Goal: Task Accomplishment & Management: Complete application form

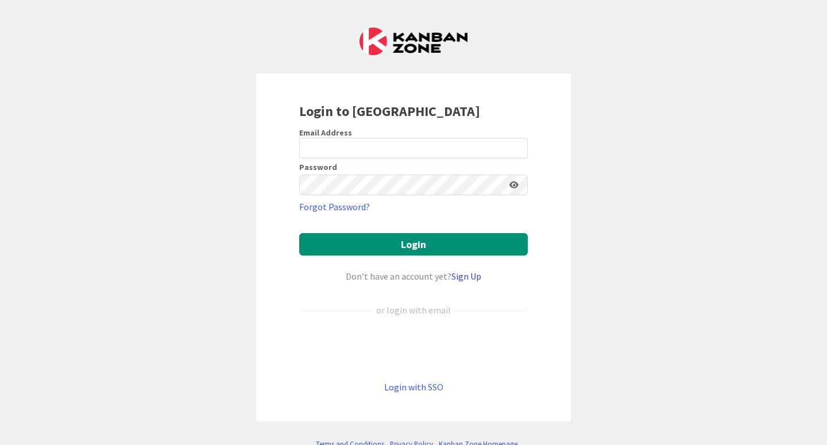
click at [472, 277] on link "Sign Up" at bounding box center [467, 276] width 30 height 11
click at [406, 344] on div "Sign in with Google. Opens in new tab" at bounding box center [413, 348] width 229 height 25
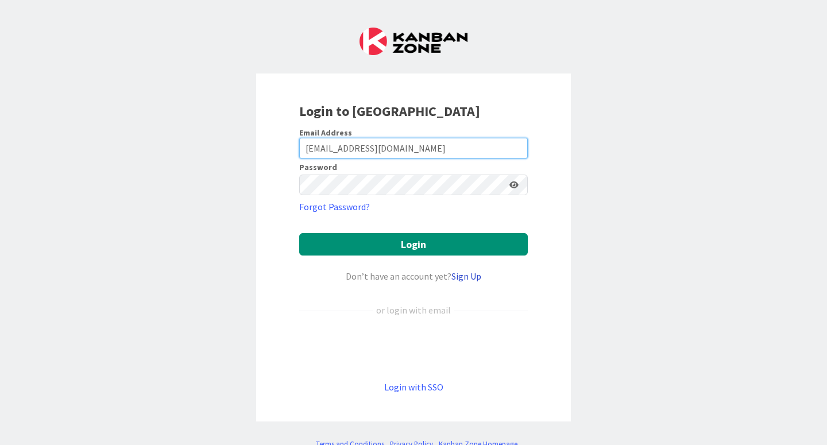
type input "rfergusonbaird@gonzagamiddleschool.ca"
click at [464, 275] on link "Sign Up" at bounding box center [467, 276] width 30 height 11
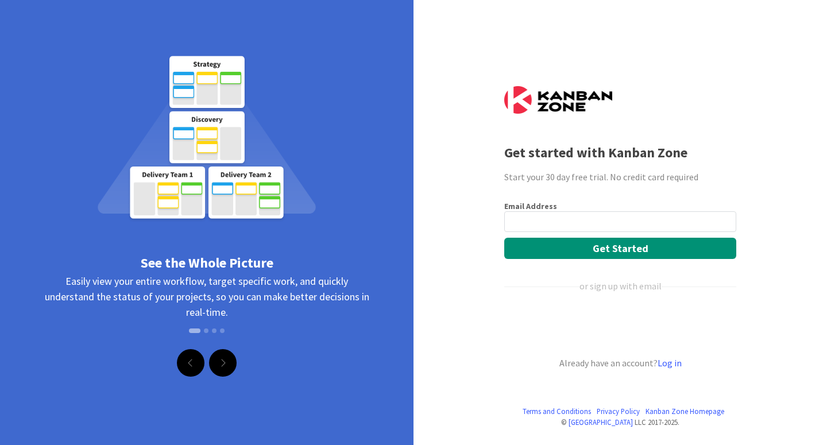
click at [549, 223] on input "email" at bounding box center [620, 221] width 232 height 21
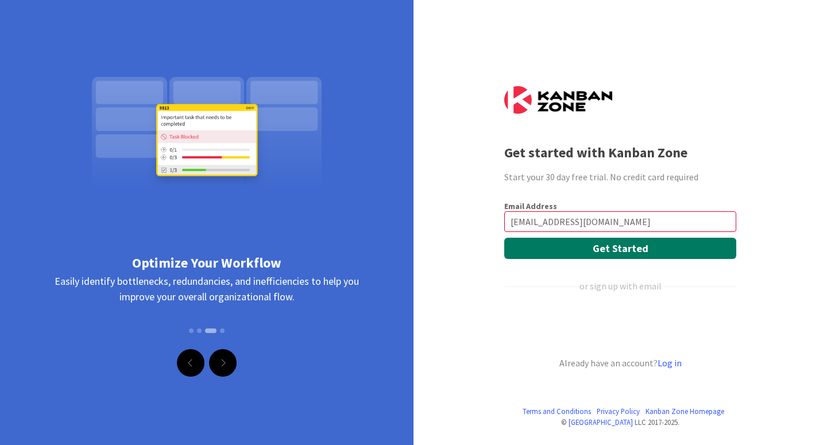
type input "rfergusonbaird@gonzagamiddleschool.ca"
click at [581, 248] on button "Get Started" at bounding box center [620, 248] width 232 height 21
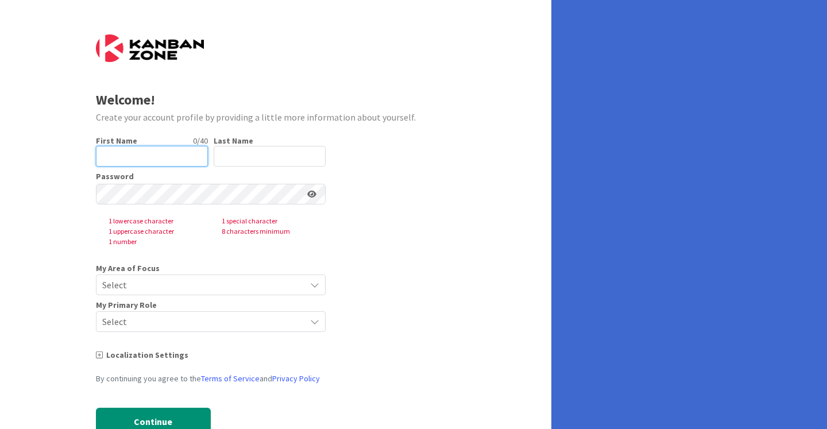
click at [132, 146] on input "text" at bounding box center [152, 156] width 112 height 21
type input "[PERSON_NAME]"
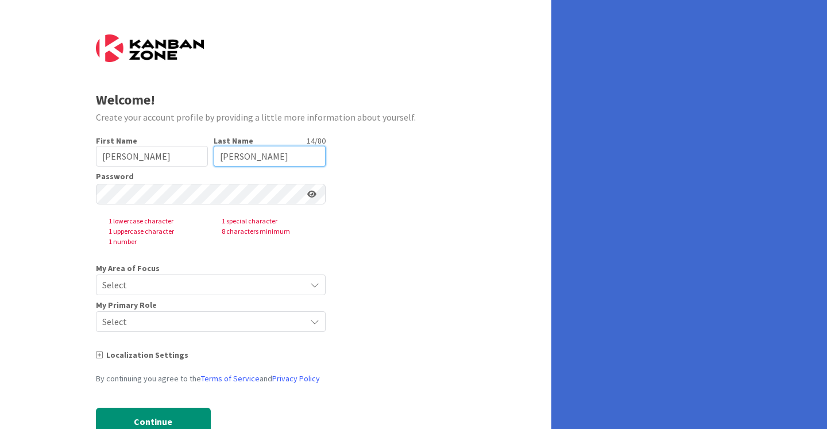
type input "[PERSON_NAME]"
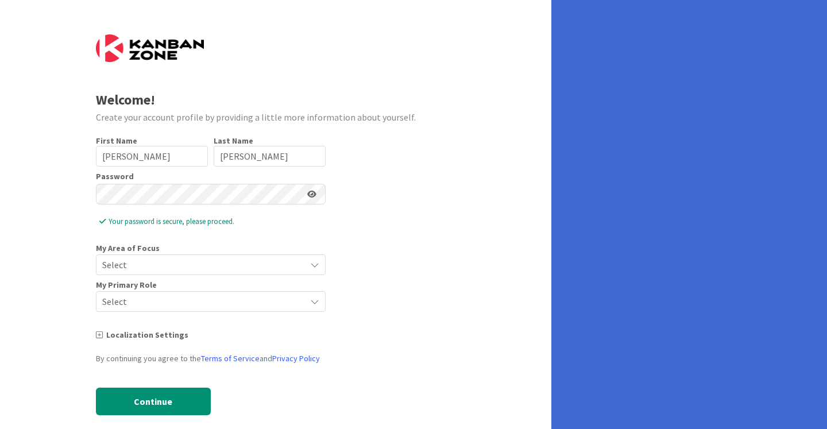
click at [136, 264] on span "Select" at bounding box center [201, 265] width 198 height 16
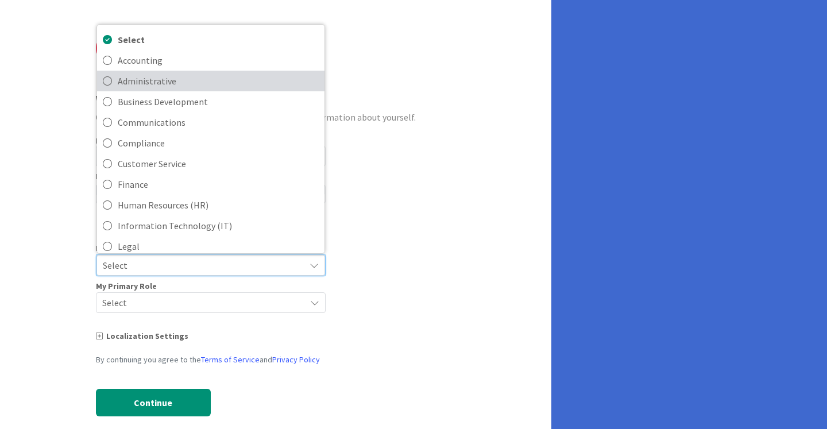
click at [108, 82] on icon at bounding box center [107, 80] width 9 height 17
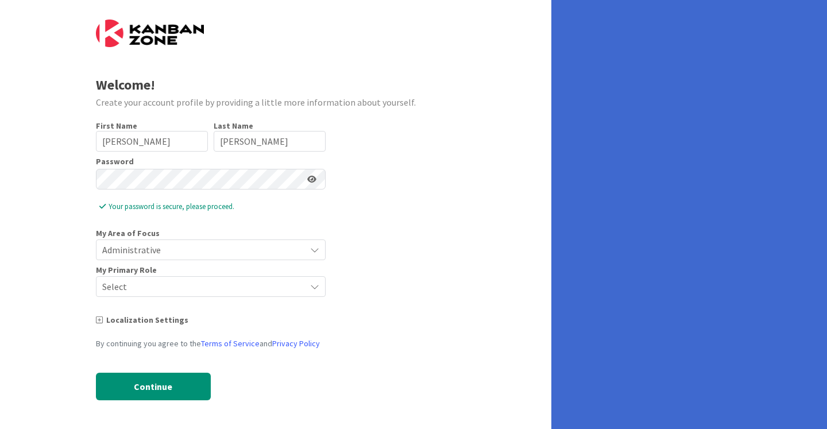
scroll to position [15, 0]
click at [153, 287] on span "Select" at bounding box center [201, 287] width 198 height 16
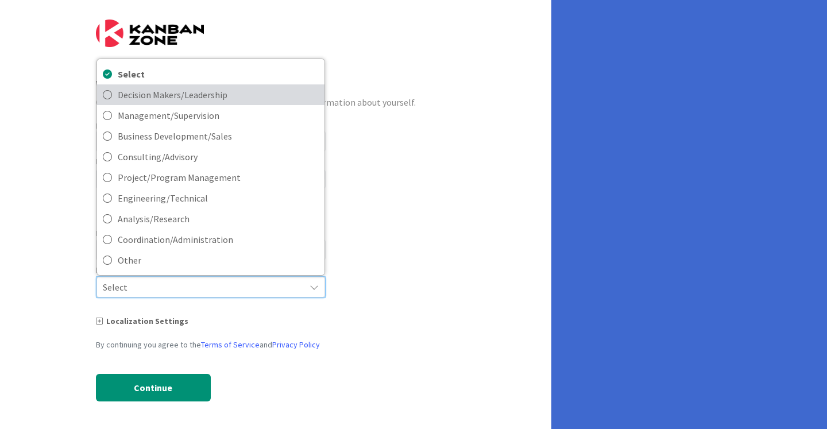
click at [109, 95] on icon at bounding box center [107, 94] width 9 height 17
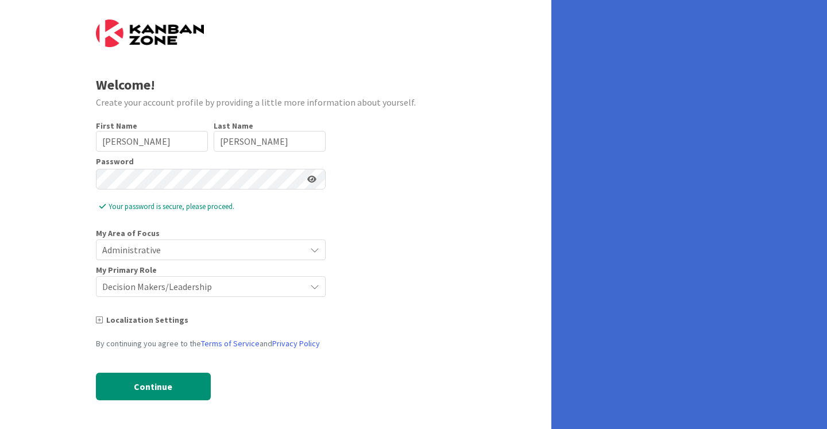
scroll to position [0, 0]
click at [153, 385] on button "Continue" at bounding box center [153, 387] width 115 height 28
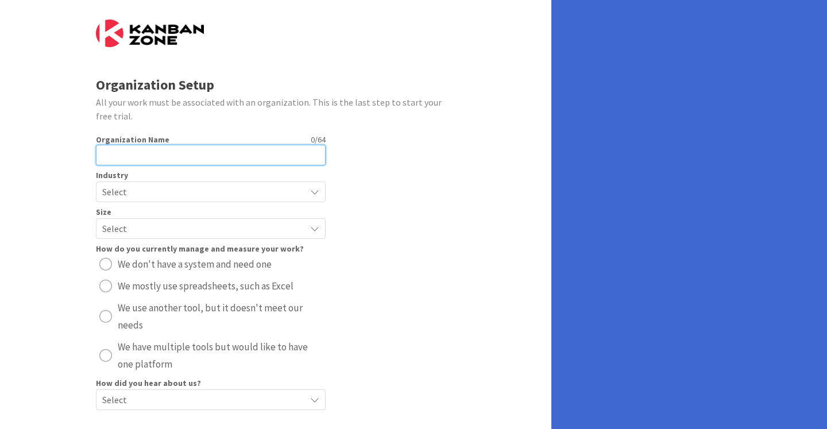
click at [245, 160] on input "text" at bounding box center [211, 155] width 230 height 21
type input "[GEOGRAPHIC_DATA]"
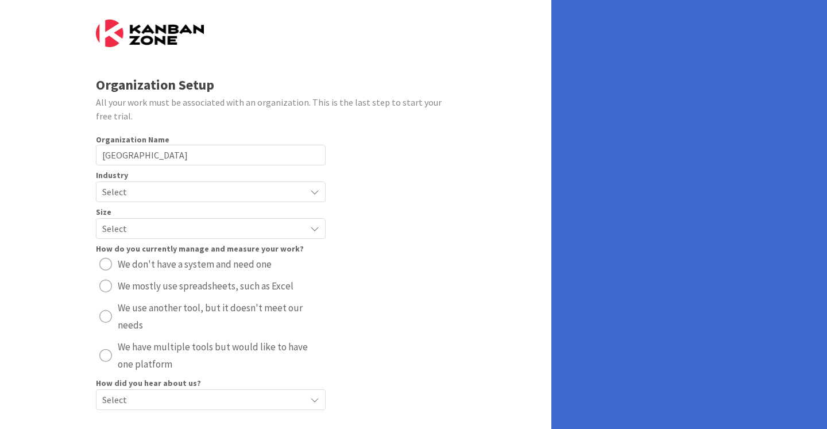
click at [206, 199] on span "Select" at bounding box center [201, 192] width 198 height 16
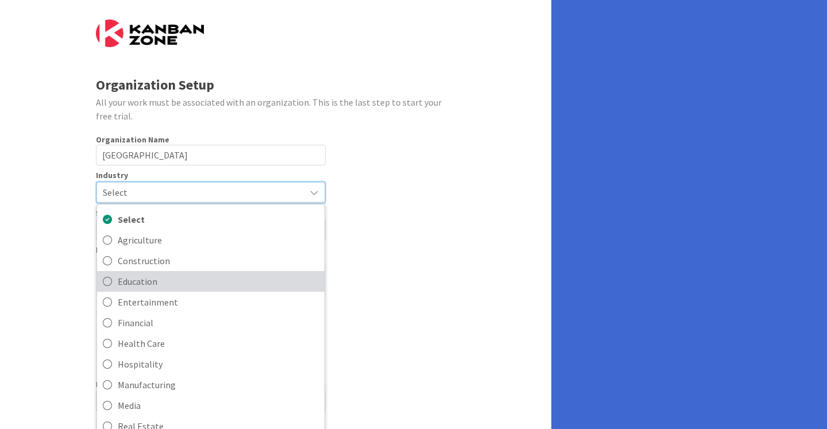
click at [150, 281] on span "Education" at bounding box center [218, 281] width 201 height 17
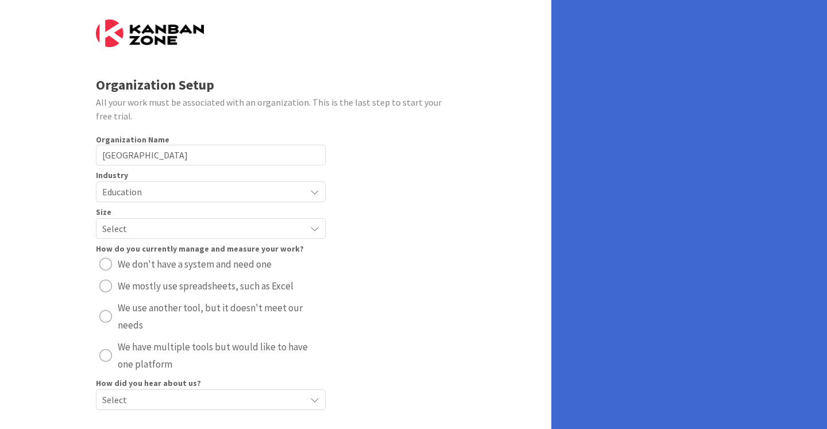
click at [115, 229] on span "Select" at bounding box center [201, 229] width 198 height 16
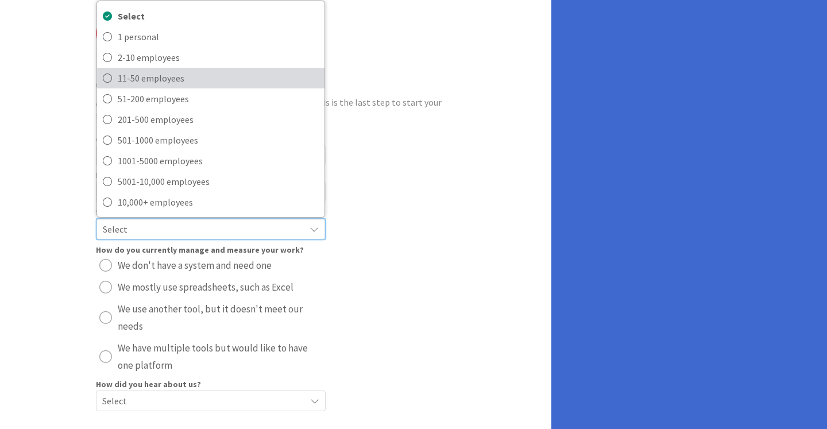
click at [105, 75] on icon at bounding box center [107, 78] width 9 height 17
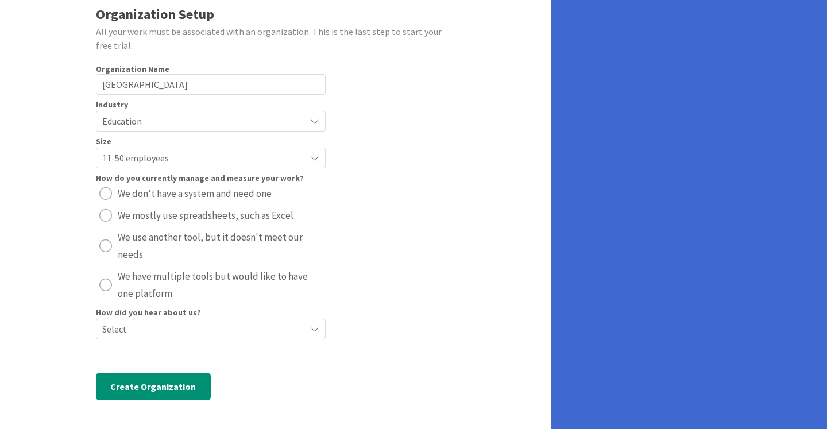
scroll to position [92, 0]
click at [107, 209] on div "radio" at bounding box center [105, 215] width 13 height 13
click at [150, 325] on span "Select" at bounding box center [201, 329] width 198 height 16
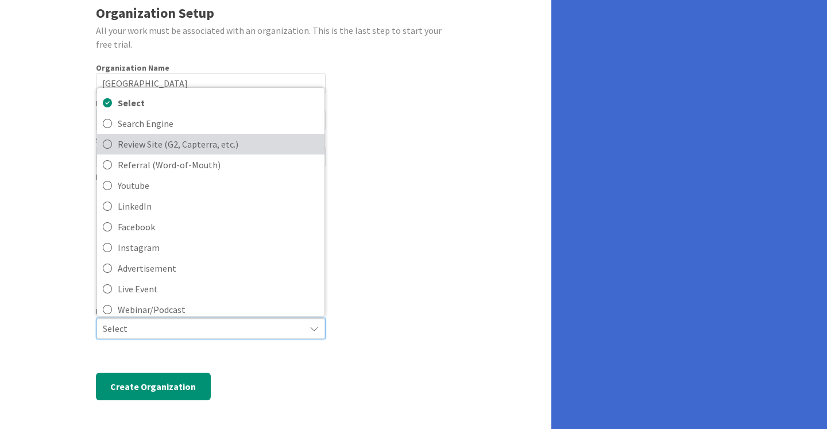
scroll to position [0, 0]
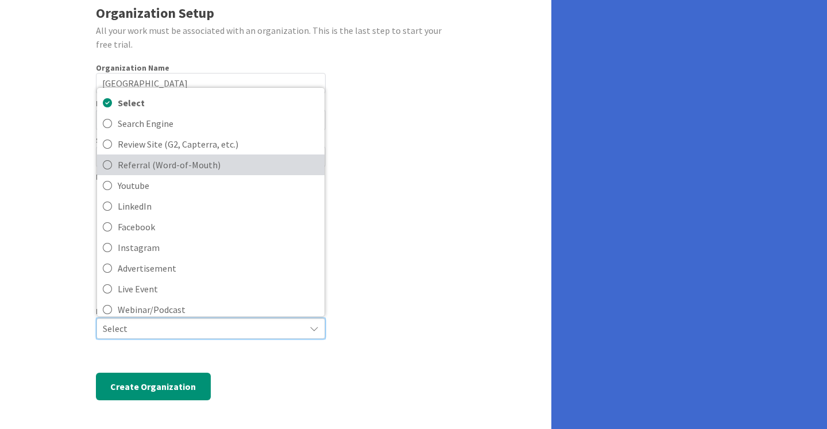
click at [106, 164] on icon at bounding box center [107, 164] width 9 height 17
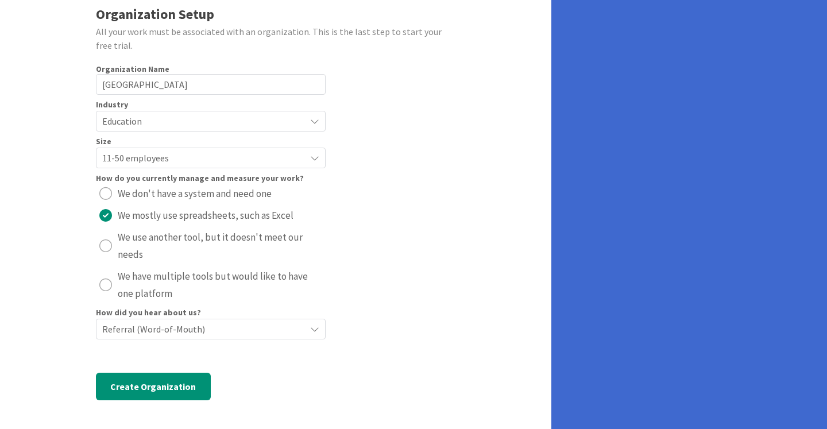
scroll to position [92, 0]
click at [146, 383] on button "Create Organization" at bounding box center [153, 387] width 115 height 28
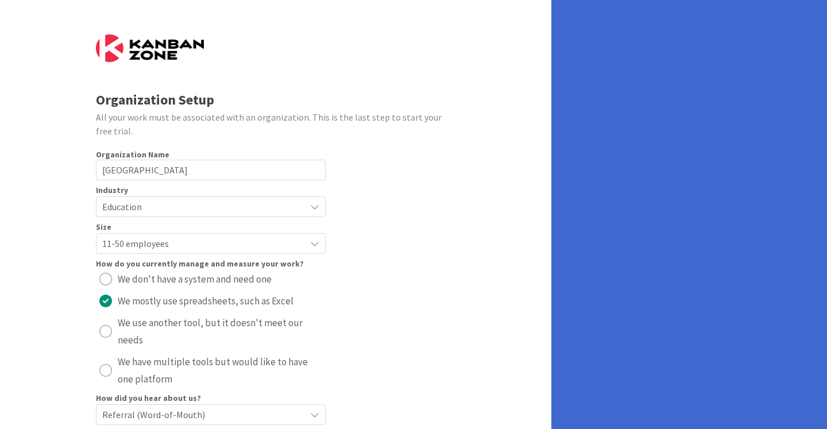
scroll to position [-5, 0]
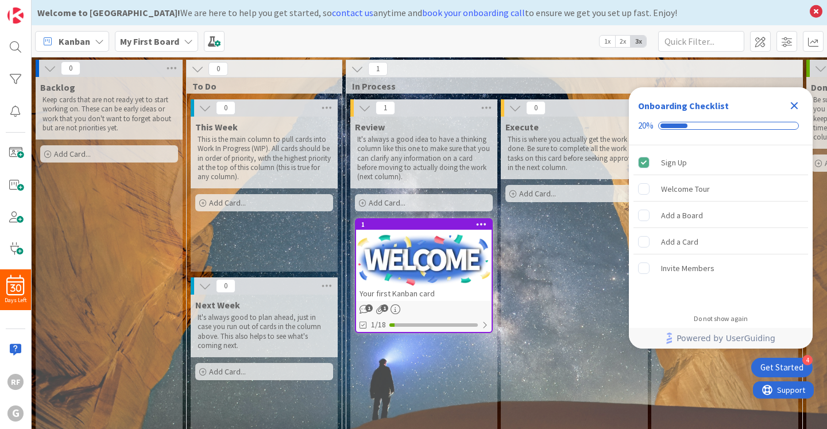
click at [795, 105] on icon "Close Checklist" at bounding box center [794, 105] width 7 height 7
